Goal: Task Accomplishment & Management: Manage account settings

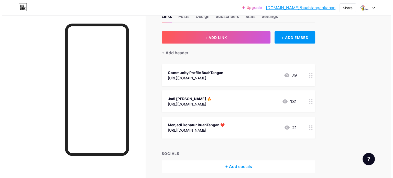
scroll to position [16, 0]
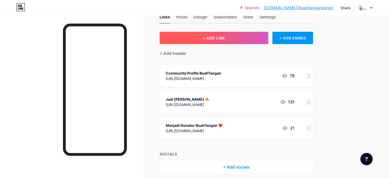
click at [210, 41] on button "+ ADD LINK" at bounding box center [214, 38] width 109 height 12
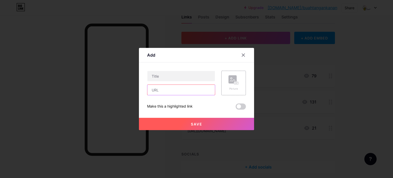
click at [198, 91] on input "text" at bounding box center [181, 90] width 68 height 10
click at [244, 54] on icon at bounding box center [243, 55] width 3 height 3
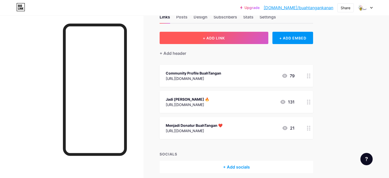
click at [256, 36] on button "+ ADD LINK" at bounding box center [214, 38] width 109 height 12
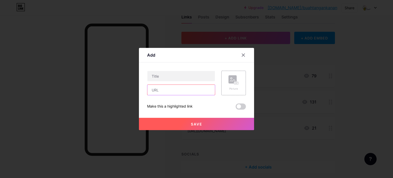
click at [194, 91] on input "text" at bounding box center [181, 90] width 68 height 10
paste input "[URL][DOMAIN_NAME]"
type input "[URL][DOMAIN_NAME]"
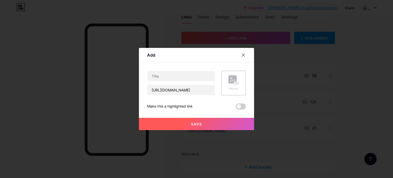
click at [201, 106] on div "Make this a highlighted link" at bounding box center [196, 106] width 99 height 6
click at [240, 105] on span at bounding box center [241, 106] width 10 height 6
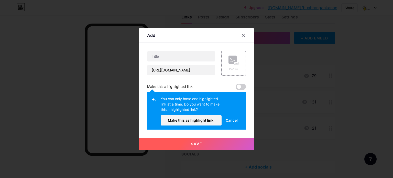
click at [233, 118] on span "Cancel" at bounding box center [232, 119] width 12 height 5
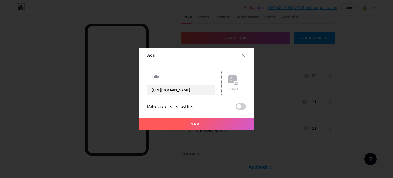
click at [190, 76] on input "text" at bounding box center [181, 76] width 68 height 10
paste input "[MEDICAL_DATA] BT - School & Spiritual Program"
type input "[MEDICAL_DATA] BT - School & Spiritual Program"
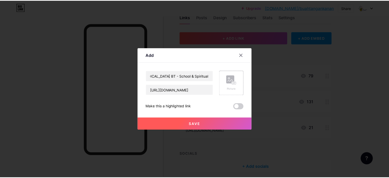
scroll to position [0, 0]
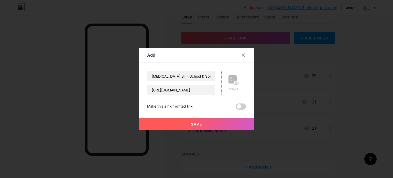
click at [219, 121] on button "Save" at bounding box center [196, 124] width 115 height 12
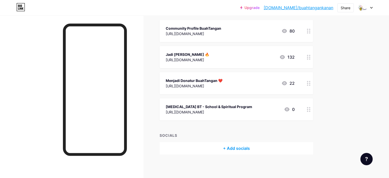
scroll to position [62, 0]
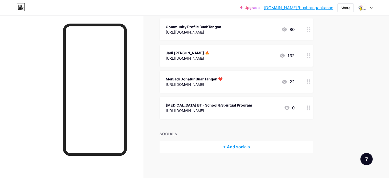
click at [240, 57] on div "Jadi [PERSON_NAME] 🔥 [URL][DOMAIN_NAME] 132" at bounding box center [230, 56] width 129 height 12
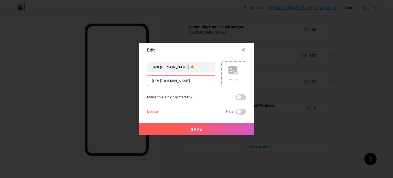
click at [205, 79] on input "[URL][DOMAIN_NAME]" at bounding box center [181, 80] width 68 height 10
click at [241, 49] on div at bounding box center [243, 49] width 9 height 9
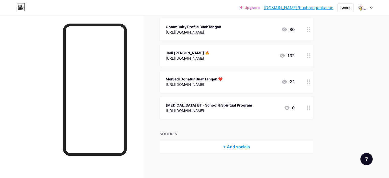
scroll to position [53, 0]
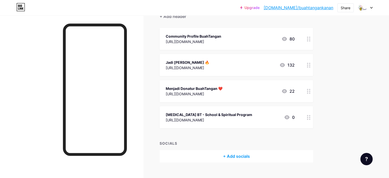
click at [223, 92] on div "[URL][DOMAIN_NAME]" at bounding box center [194, 93] width 57 height 5
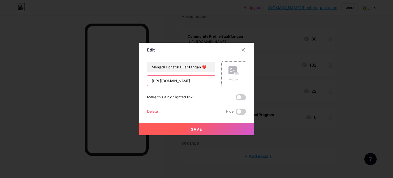
click at [202, 83] on input "[URL][DOMAIN_NAME]" at bounding box center [181, 80] width 68 height 10
click at [246, 49] on div at bounding box center [243, 49] width 9 height 9
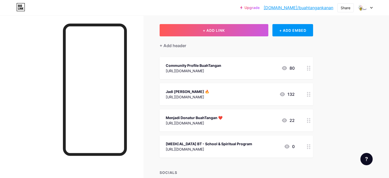
scroll to position [0, 0]
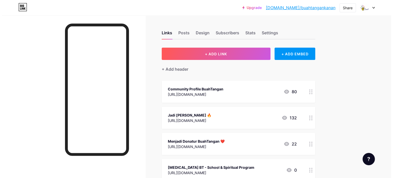
scroll to position [38, 0]
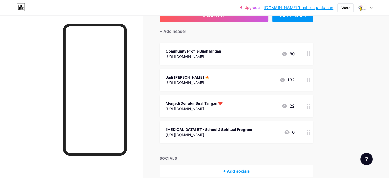
click at [221, 56] on div "[URL][DOMAIN_NAME]" at bounding box center [194, 56] width 56 height 5
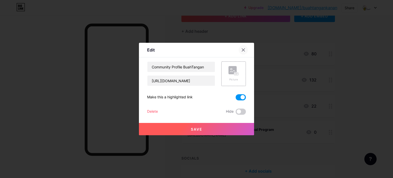
click at [246, 51] on div at bounding box center [243, 49] width 9 height 9
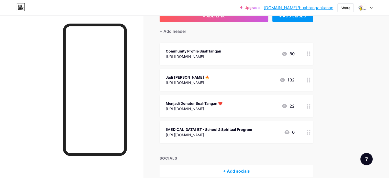
click at [265, 47] on div "Community Profile BuahTangan https://www.canva.com/design/DAGP6xEI_js/xOh2SActl…" at bounding box center [237, 54] width 154 height 22
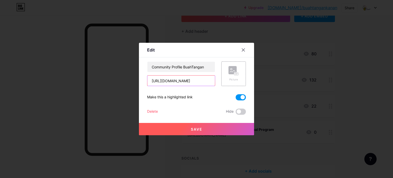
click at [189, 80] on input "[URL][DOMAIN_NAME]" at bounding box center [181, 80] width 68 height 10
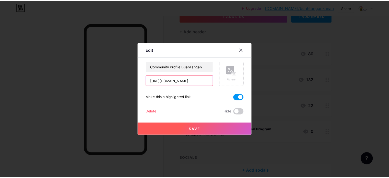
scroll to position [0, 0]
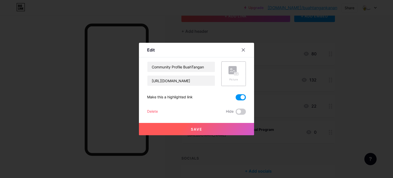
click at [223, 130] on button "Save" at bounding box center [196, 129] width 115 height 12
